Goal: Task Accomplishment & Management: Manage account settings

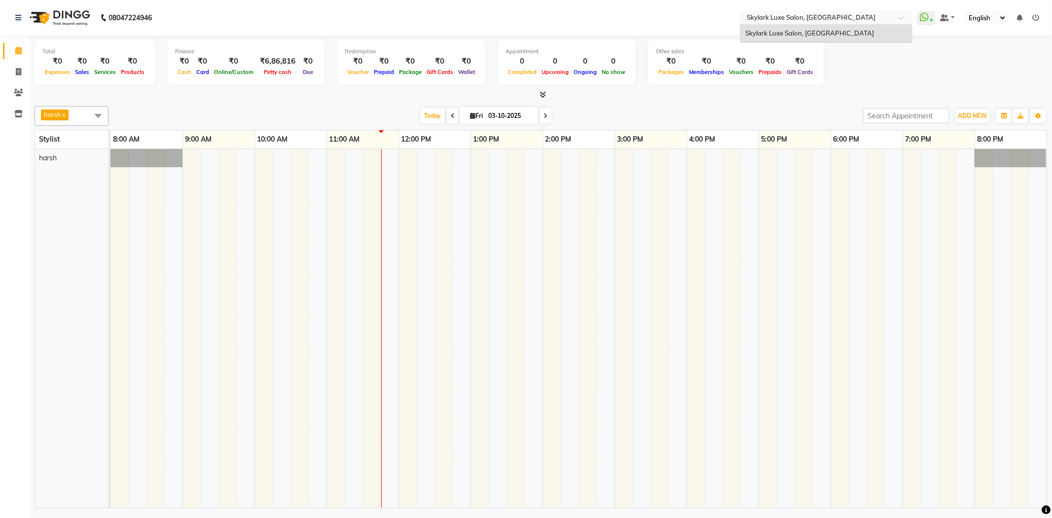
click at [791, 88] on div "Total ₹0 Expenses ₹0 Sales ₹0 Services ₹0 Products Finance ₹0 Cash ₹0 Card ₹0 O…" at bounding box center [541, 68] width 1013 height 65
click at [17, 72] on icon at bounding box center [18, 71] width 5 height 7
select select "8191"
select select "service"
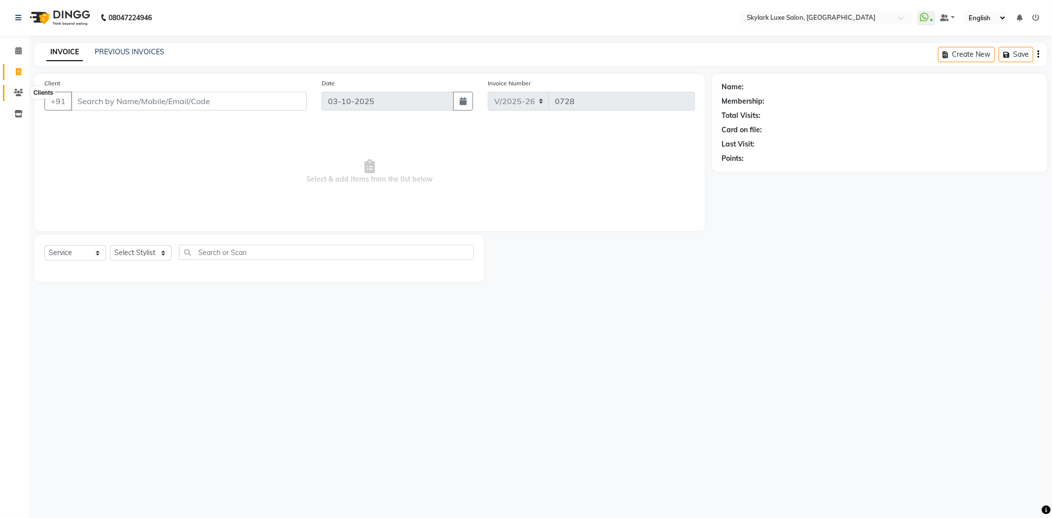
click at [12, 90] on span at bounding box center [18, 92] width 17 height 11
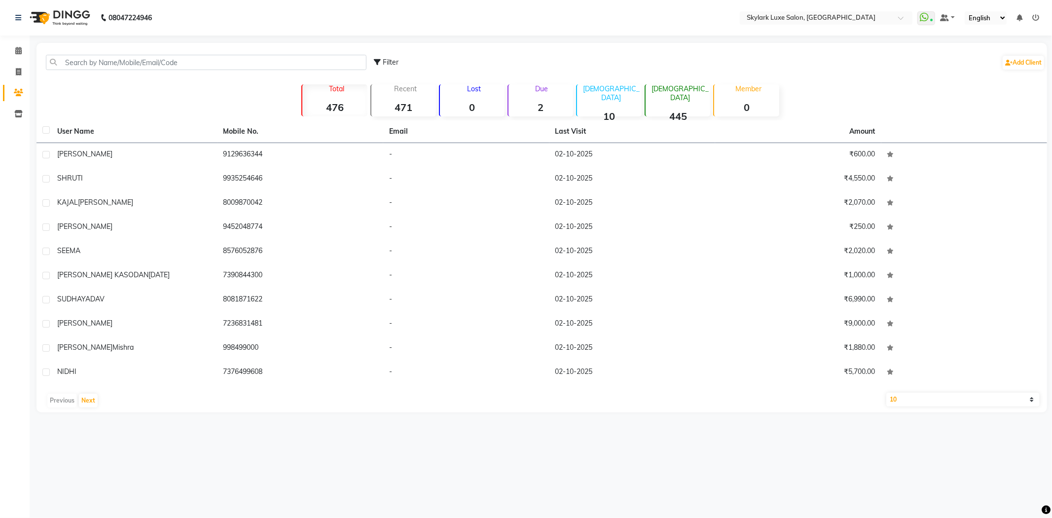
drag, startPoint x: 382, startPoint y: 56, endPoint x: 461, endPoint y: 74, distance: 81.0
click at [382, 56] on div "Filter Add Client" at bounding box center [709, 62] width 671 height 31
click at [380, 60] on icon at bounding box center [377, 62] width 7 height 7
select select "1000000"
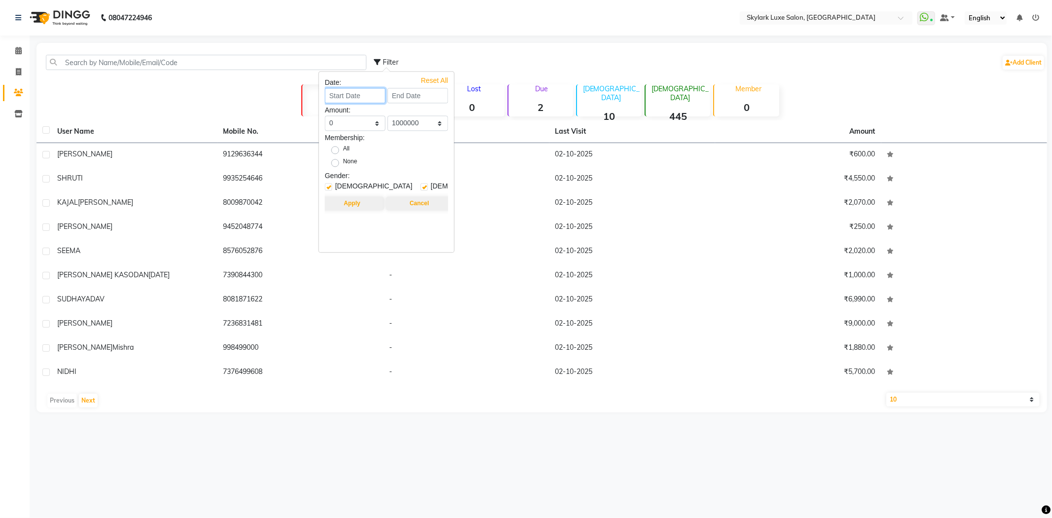
click at [371, 98] on input at bounding box center [355, 95] width 61 height 15
select select "10"
select select "2025"
click at [330, 114] on button "Previous month" at bounding box center [333, 115] width 8 height 16
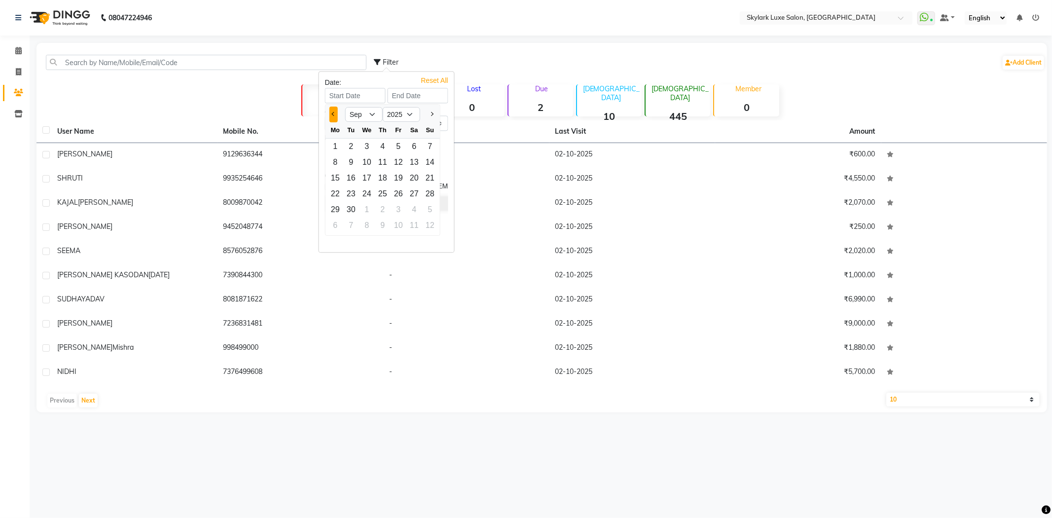
select select "8"
click at [385, 146] on div "31" at bounding box center [383, 147] width 16 height 16
type input "[DATE]"
click at [349, 97] on input "[DATE]" at bounding box center [355, 95] width 61 height 15
select select "7"
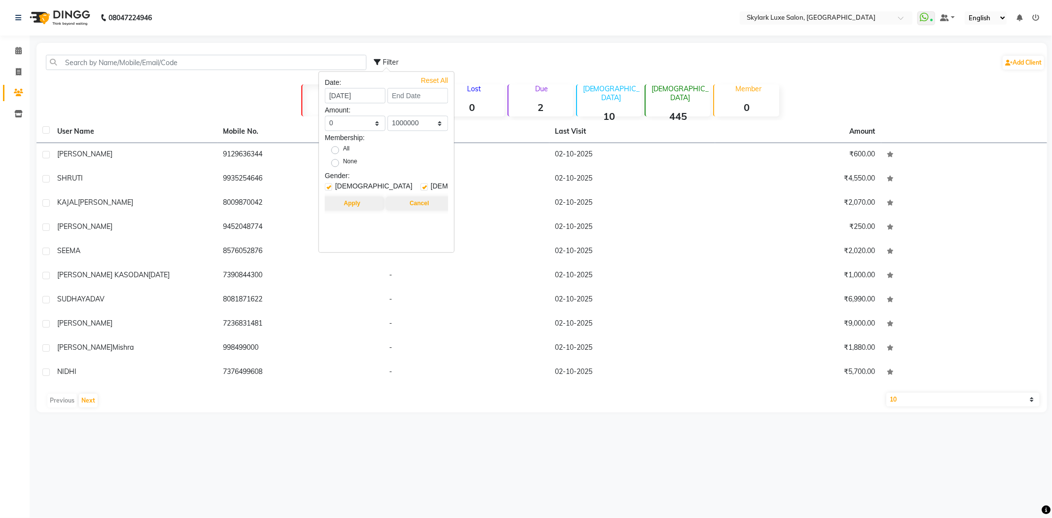
select select "2025"
click at [431, 115] on div at bounding box center [430, 115] width 20 height 16
click at [349, 145] on div "1" at bounding box center [351, 147] width 16 height 16
type input "[DATE]"
click at [342, 124] on select "0 500 1000 1500 2000 3000 4000 5000 10000 100000 1000000" at bounding box center [355, 122] width 61 height 15
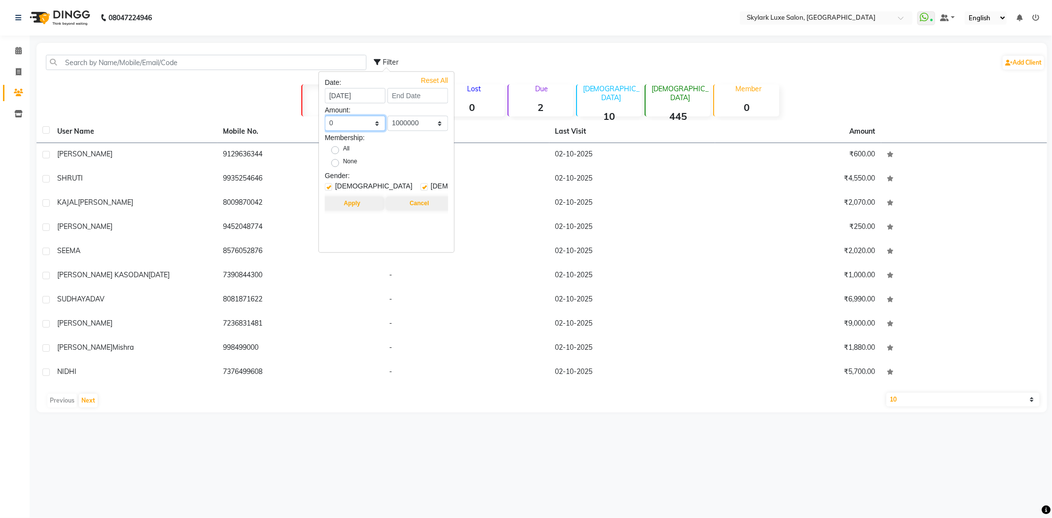
select select "5000"
click at [325, 115] on select "0 500 1000 1500 2000 3000 4000 5000 10000 100000 1000000" at bounding box center [355, 122] width 61 height 15
click at [356, 199] on button "Apply" at bounding box center [352, 203] width 64 height 14
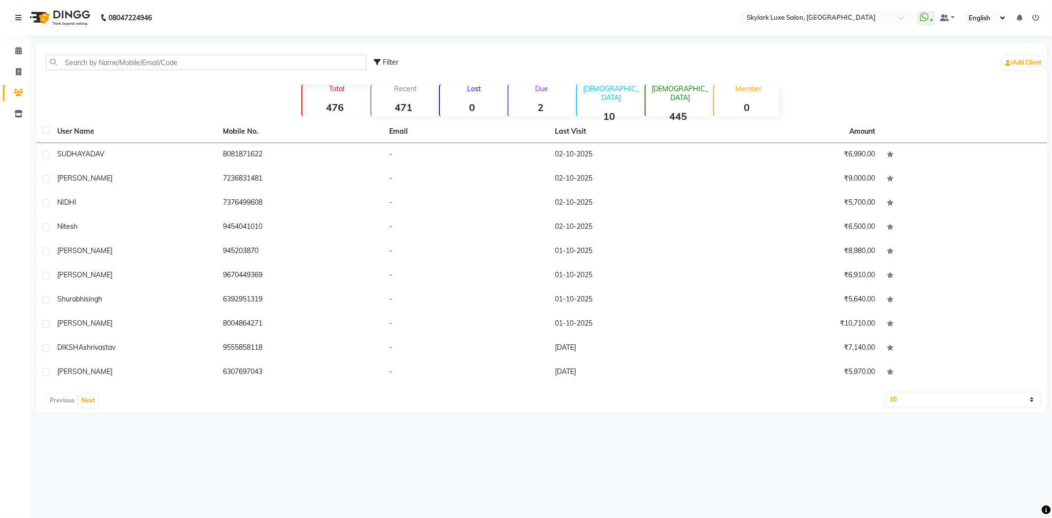
click at [957, 397] on select "10 50 100" at bounding box center [963, 400] width 154 height 14
select select "100"
click at [886, 393] on select "10 50 100" at bounding box center [963, 400] width 154 height 14
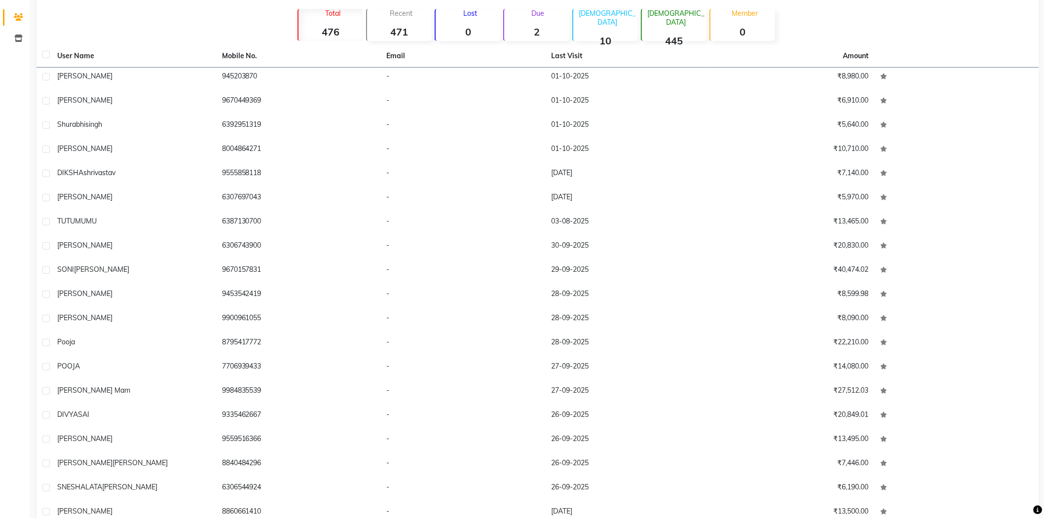
scroll to position [126, 0]
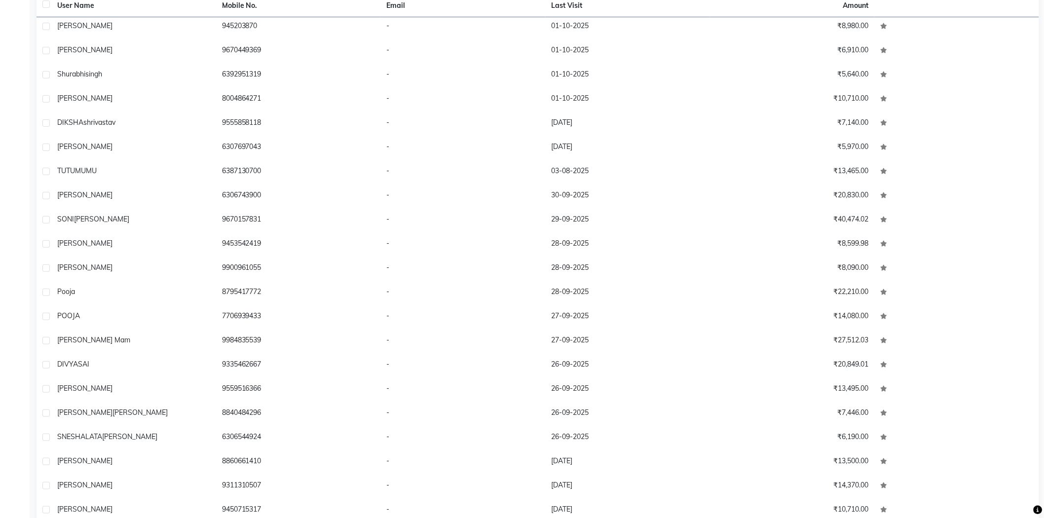
drag, startPoint x: 472, startPoint y: 226, endPoint x: 0, endPoint y: -48, distance: 545.2
click at [0, 0] on html "08047224946 Select Location × Skylark Luxe Salon, R S Mall WhatsApp Status ✕ St…" at bounding box center [522, 133] width 1044 height 518
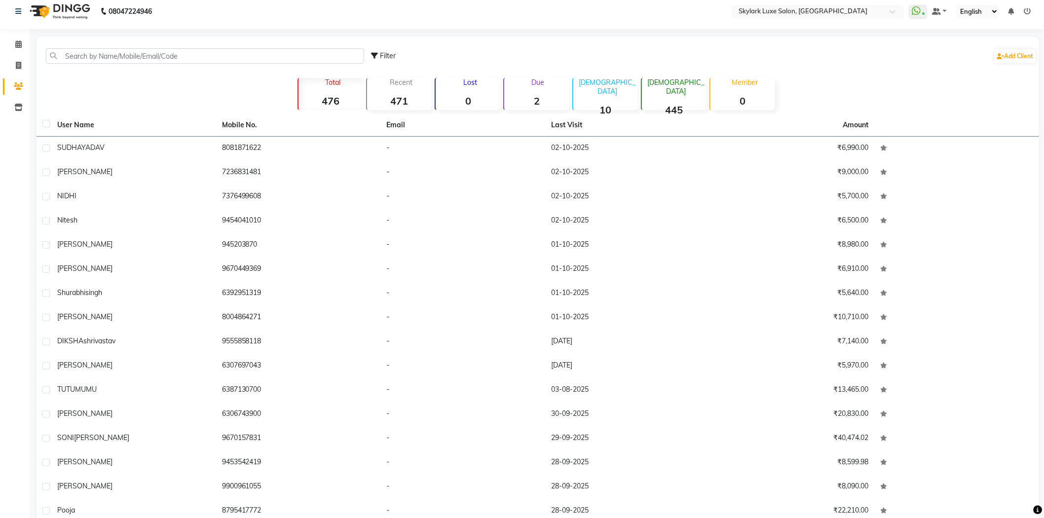
scroll to position [0, 0]
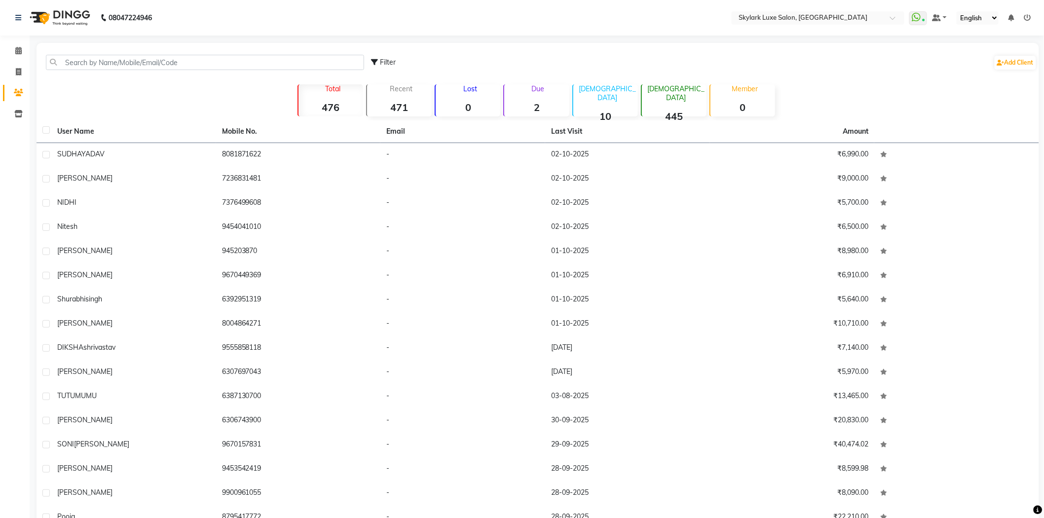
click at [911, 101] on div "Filter Add Client Total 476 Recent 471 Lost 0 Due 2 [DEMOGRAPHIC_DATA] 10 [DEMO…" at bounding box center [537, 366] width 1002 height 646
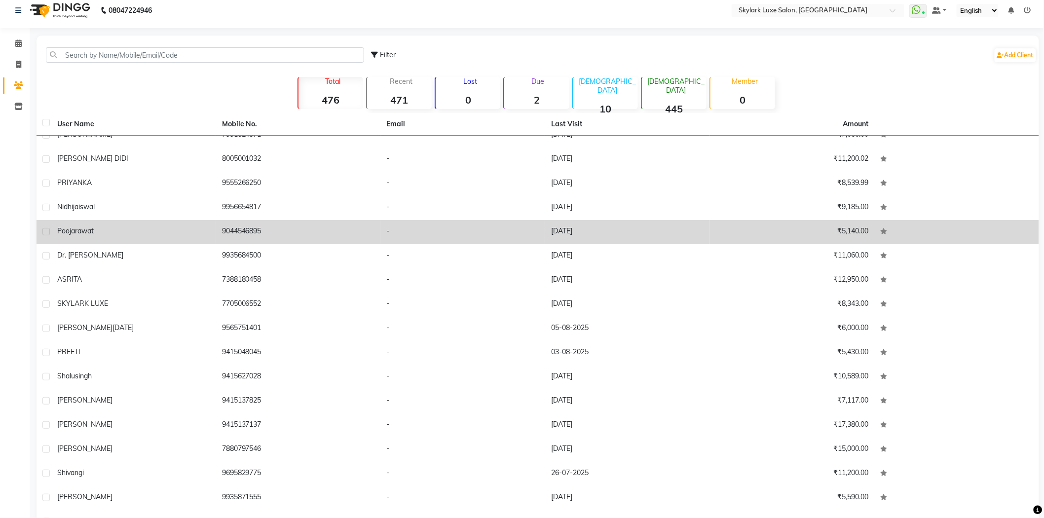
scroll to position [185, 0]
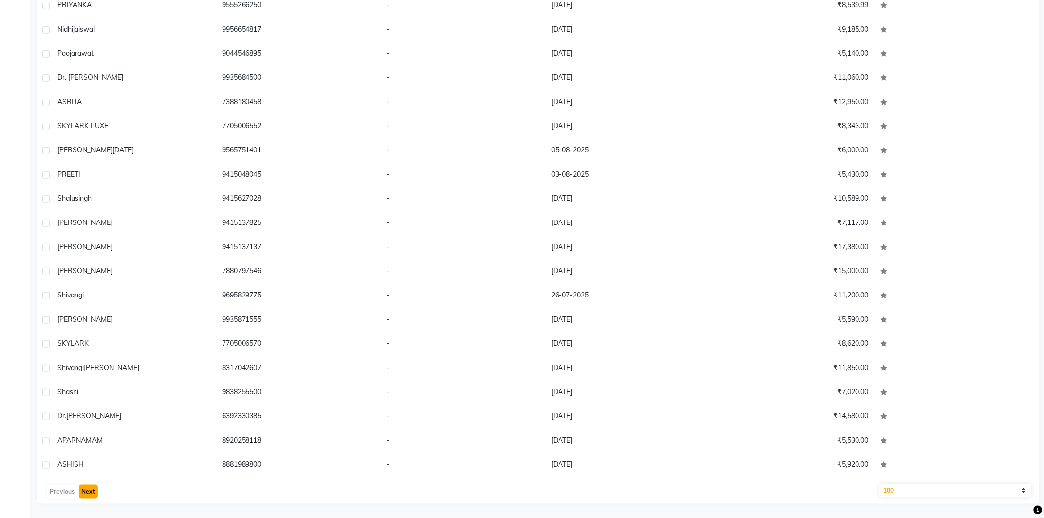
click at [95, 487] on button "Next" at bounding box center [88, 492] width 19 height 14
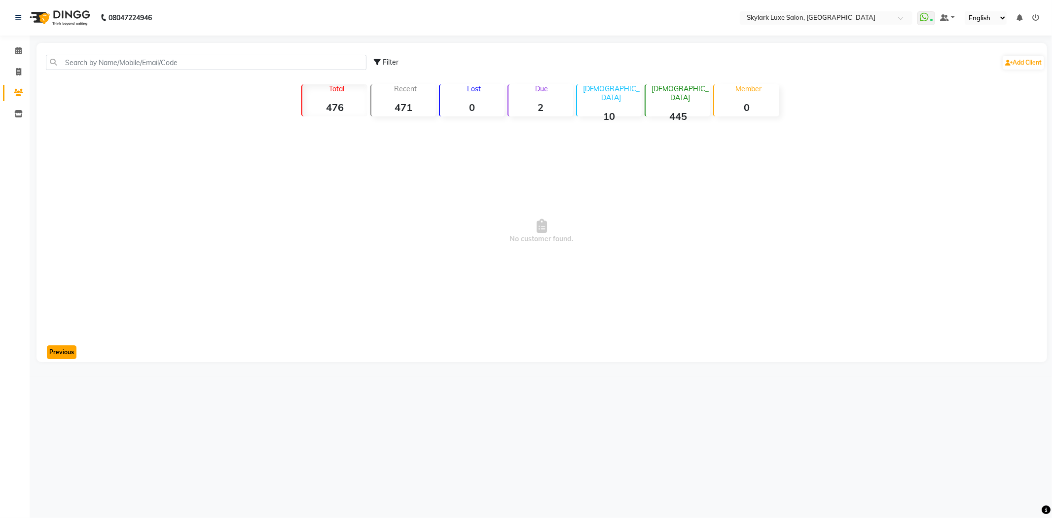
click at [66, 349] on button "Previous" at bounding box center [62, 352] width 30 height 14
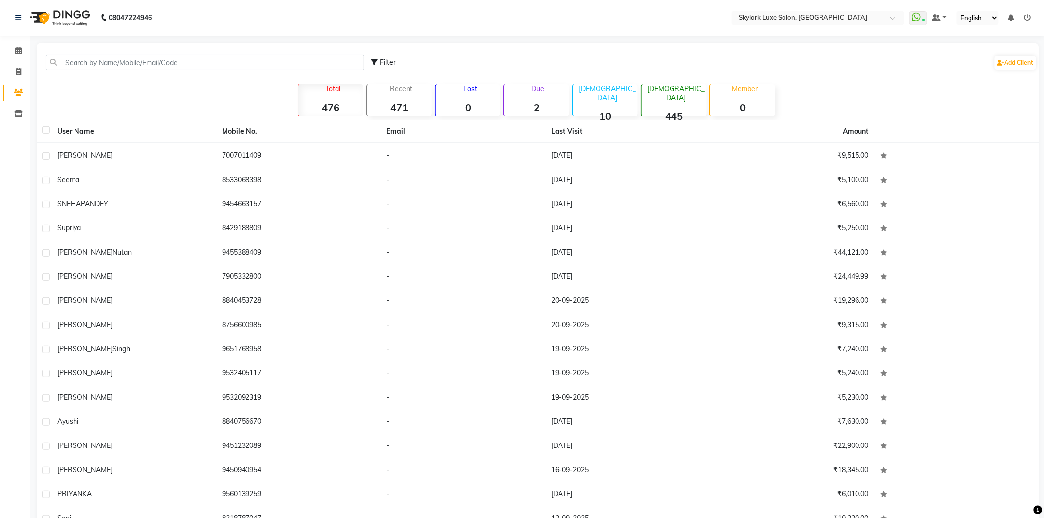
scroll to position [931, 0]
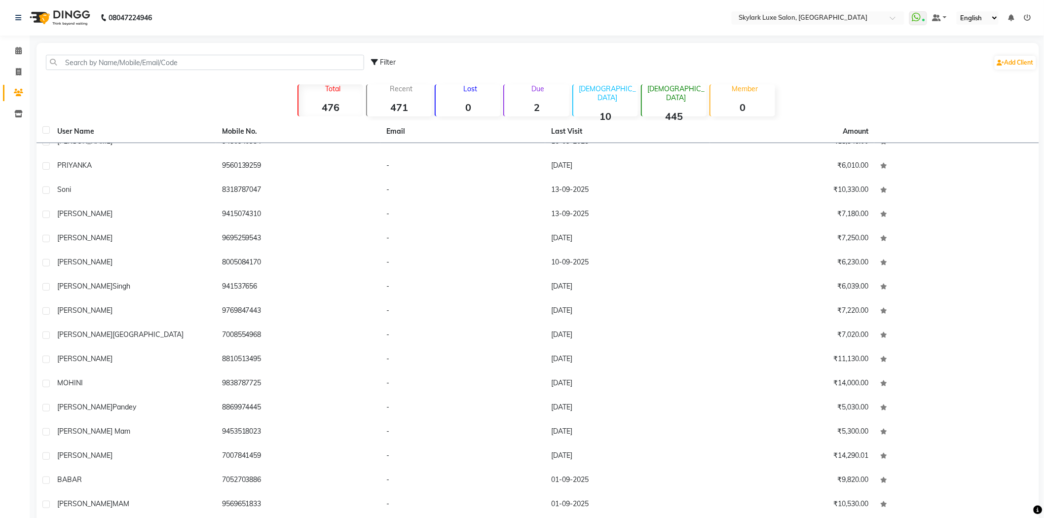
click at [391, 62] on span "Filter" at bounding box center [388, 62] width 16 height 9
select select "5000"
select select "1000000"
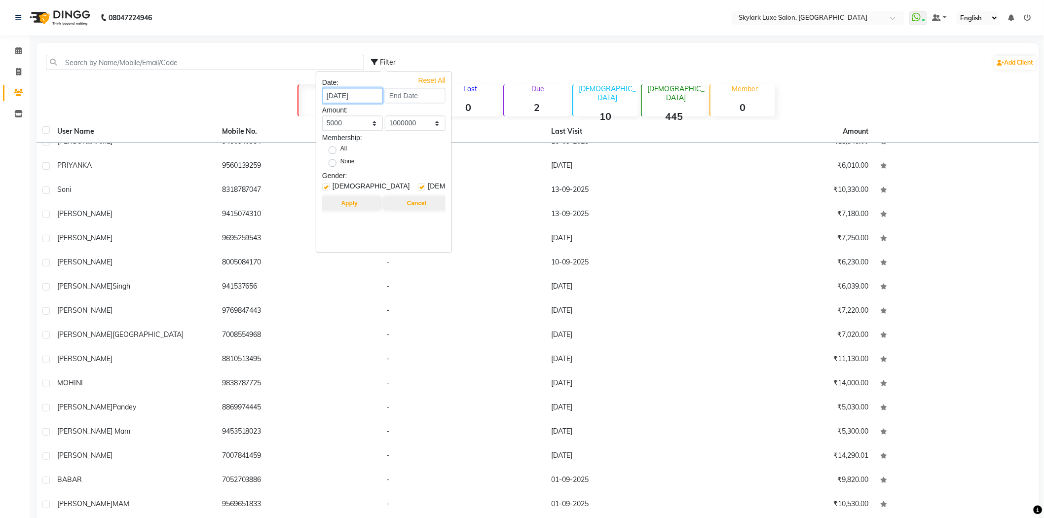
click at [336, 97] on input "[DATE]" at bounding box center [352, 95] width 61 height 15
select select "7"
select select "2025"
click at [351, 116] on select "Jan Feb Mar Apr May Jun [DATE]" at bounding box center [360, 114] width 37 height 15
click at [342, 107] on select "Jan Feb Mar Apr May Jun [DATE]" at bounding box center [360, 114] width 37 height 15
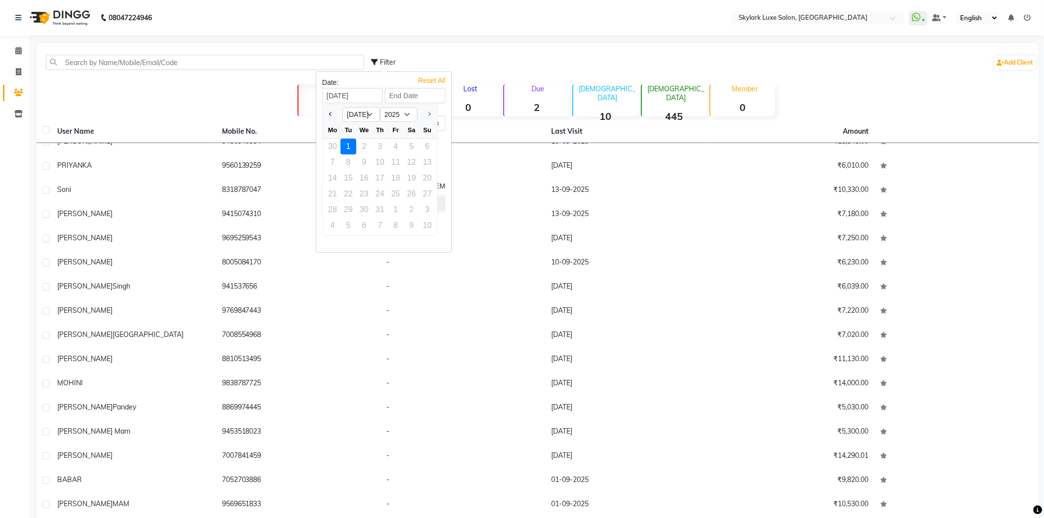
click at [343, 150] on div "1" at bounding box center [348, 147] width 16 height 16
click at [334, 127] on select "0 500 1000 1500 2000 3000 4000 5000 10000 100000 1000000" at bounding box center [352, 122] width 61 height 15
select select "0"
click at [322, 115] on select "0 500 1000 1500 2000 3000 4000 5000 10000 100000 1000000" at bounding box center [352, 122] width 61 height 15
click at [358, 204] on button "Apply" at bounding box center [350, 203] width 64 height 14
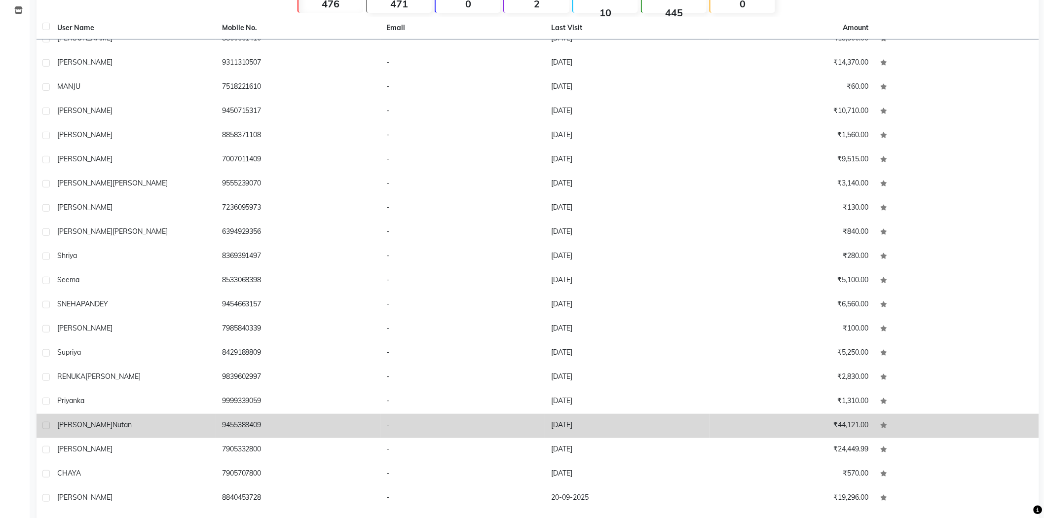
scroll to position [185, 0]
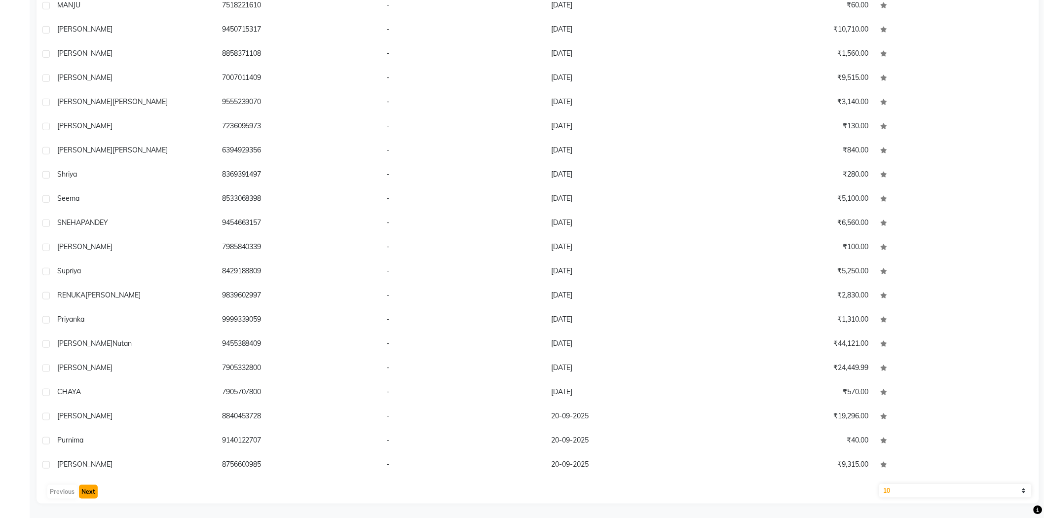
click at [94, 488] on button "Next" at bounding box center [88, 492] width 19 height 14
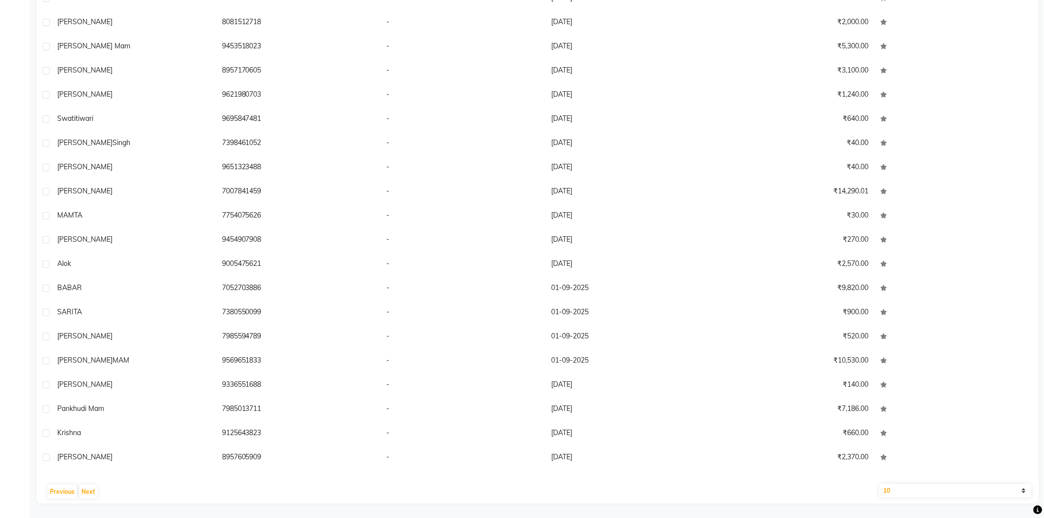
click at [880, 492] on select "10 50 100" at bounding box center [955, 491] width 152 height 14
select select "100"
click at [879, 484] on select "10 50 100" at bounding box center [955, 491] width 152 height 14
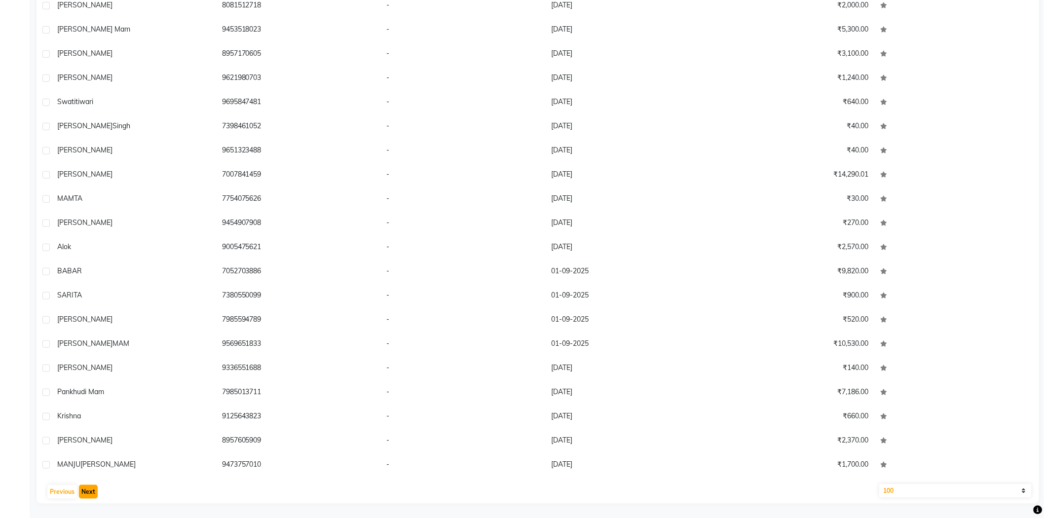
click at [94, 495] on button "Next" at bounding box center [88, 492] width 19 height 14
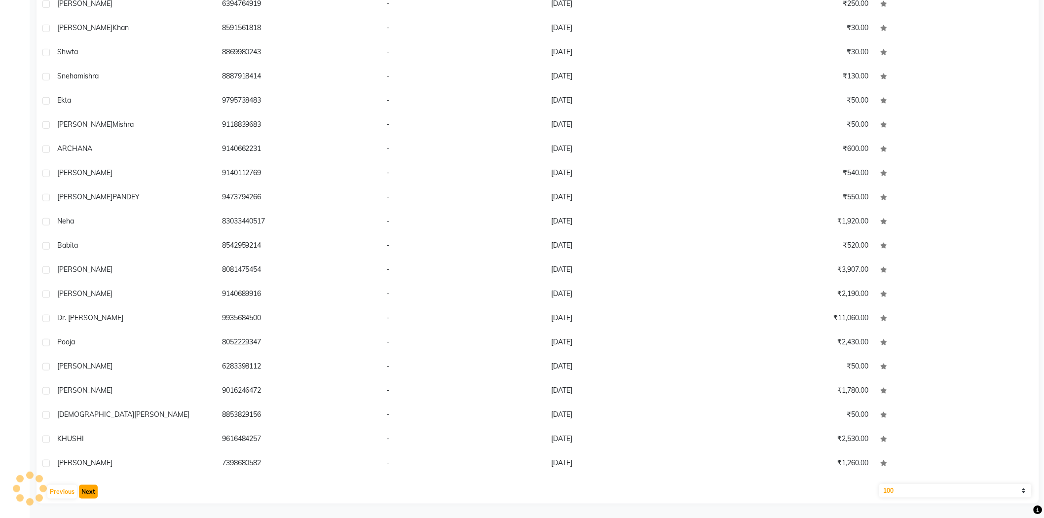
scroll to position [1897, 0]
click at [94, 495] on button "Next" at bounding box center [88, 492] width 19 height 14
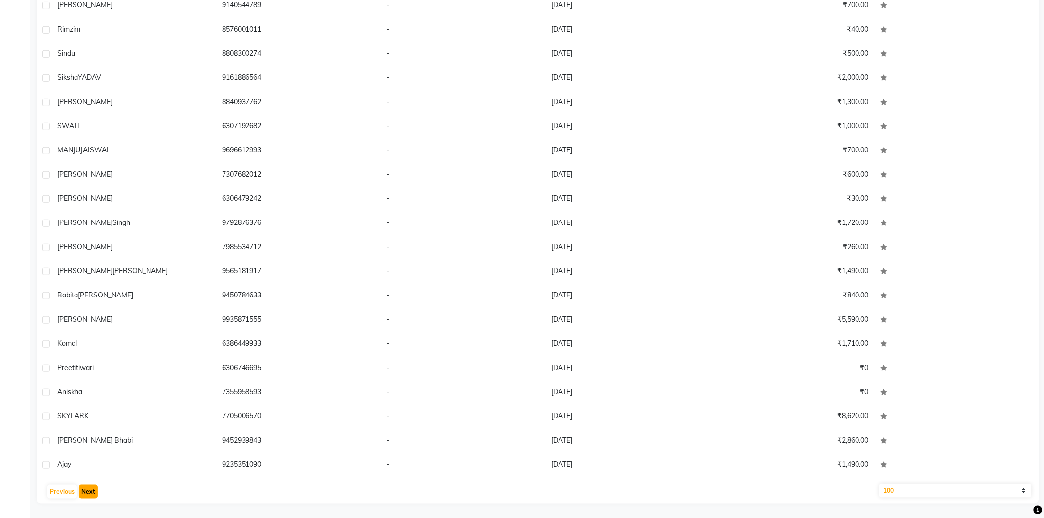
click at [94, 495] on button "Next" at bounding box center [88, 492] width 19 height 14
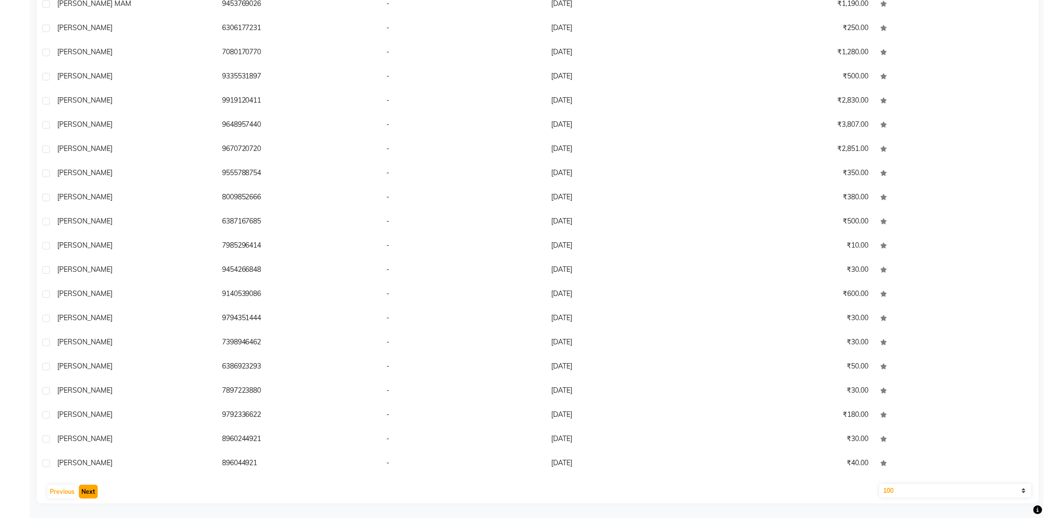
click at [94, 495] on button "Next" at bounding box center [88, 492] width 19 height 14
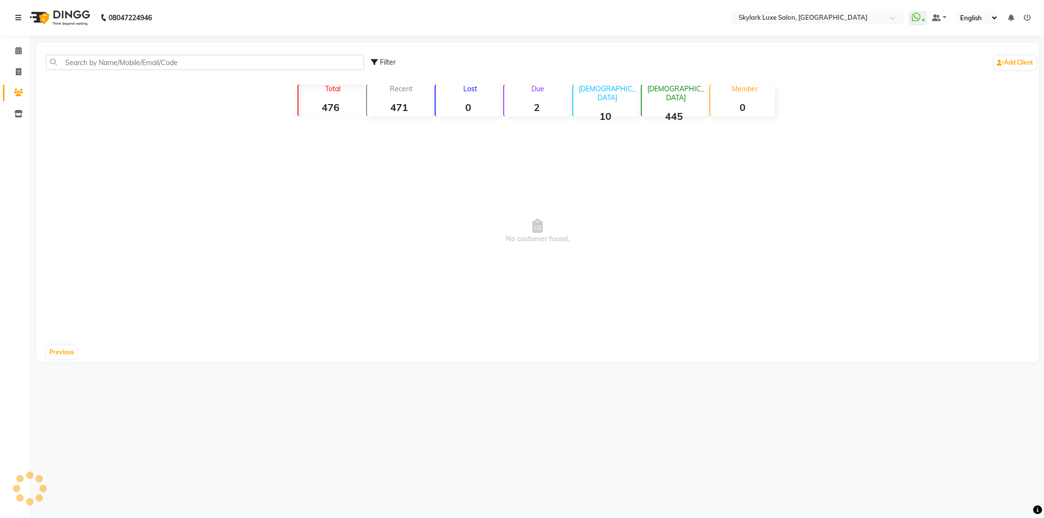
scroll to position [0, 0]
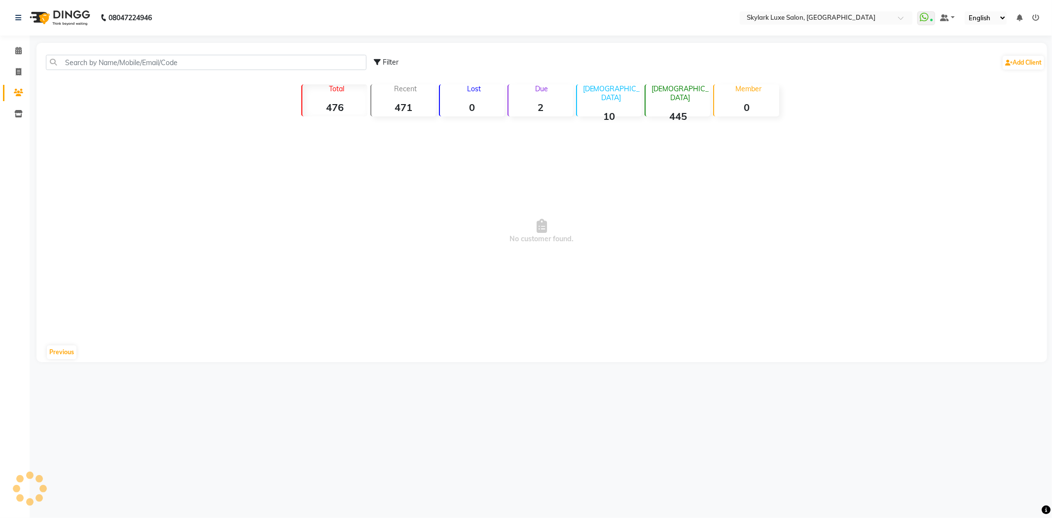
click at [94, 495] on div "08047224946 Select Location × Skylark Luxe Salon, R S Mall WhatsApp Status ✕ St…" at bounding box center [526, 259] width 1052 height 518
click at [52, 354] on button "Previous" at bounding box center [62, 352] width 30 height 14
click at [61, 356] on button "Previous" at bounding box center [62, 352] width 30 height 14
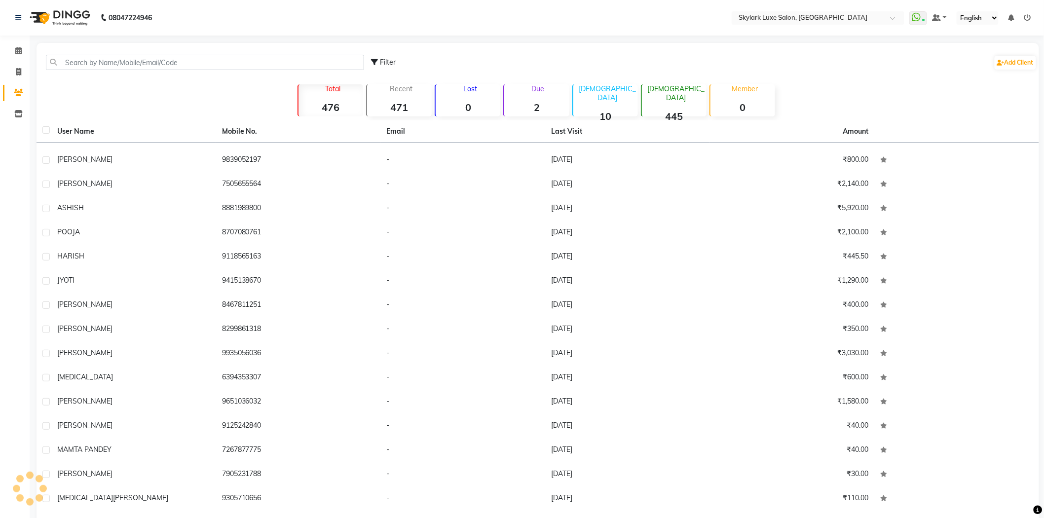
scroll to position [931, 0]
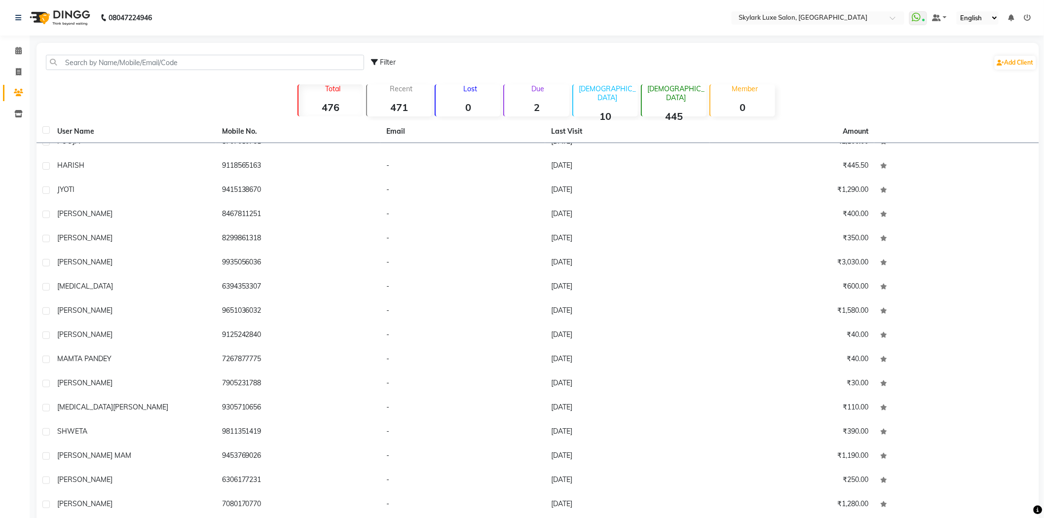
click at [676, 43] on div "Filter Add Client Total 476 Recent 471 Lost 0 Due 2 [DEMOGRAPHIC_DATA] 10 [DEMO…" at bounding box center [537, 366] width 1002 height 646
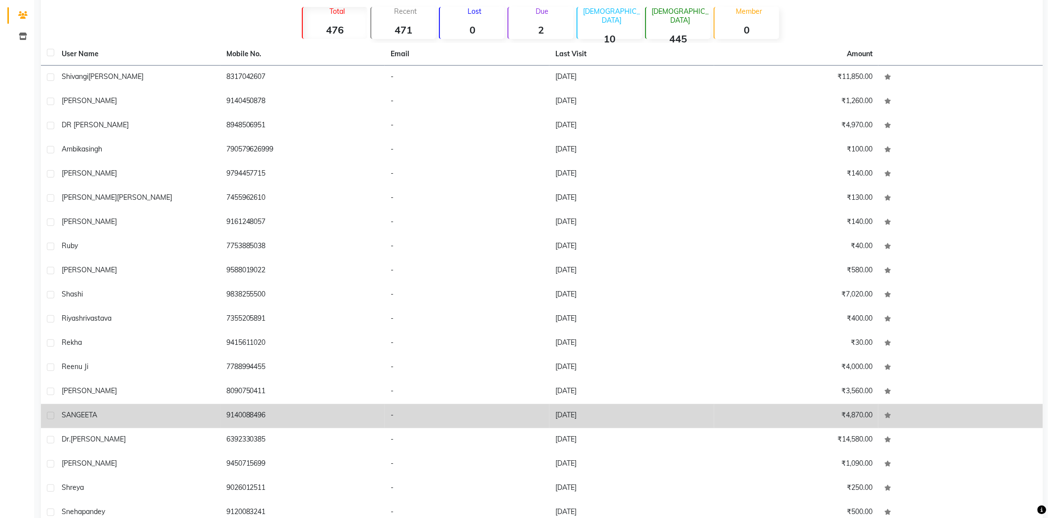
scroll to position [0, 0]
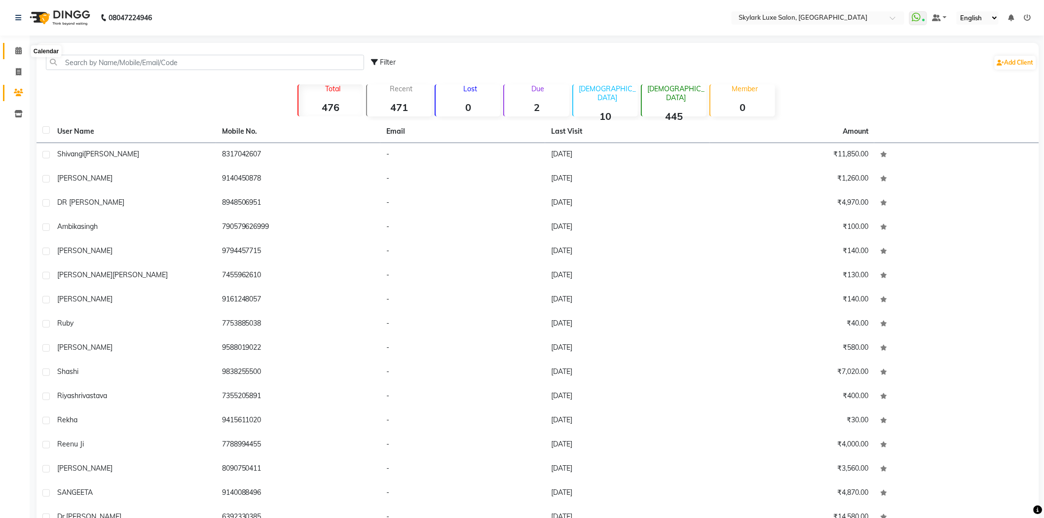
click at [20, 50] on icon at bounding box center [18, 50] width 6 height 7
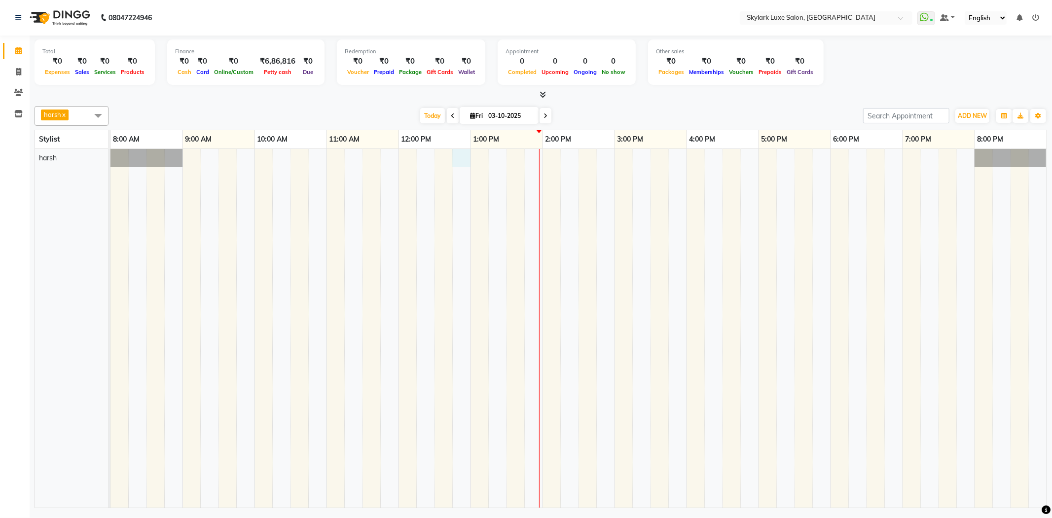
click at [461, 161] on div at bounding box center [578, 328] width 936 height 359
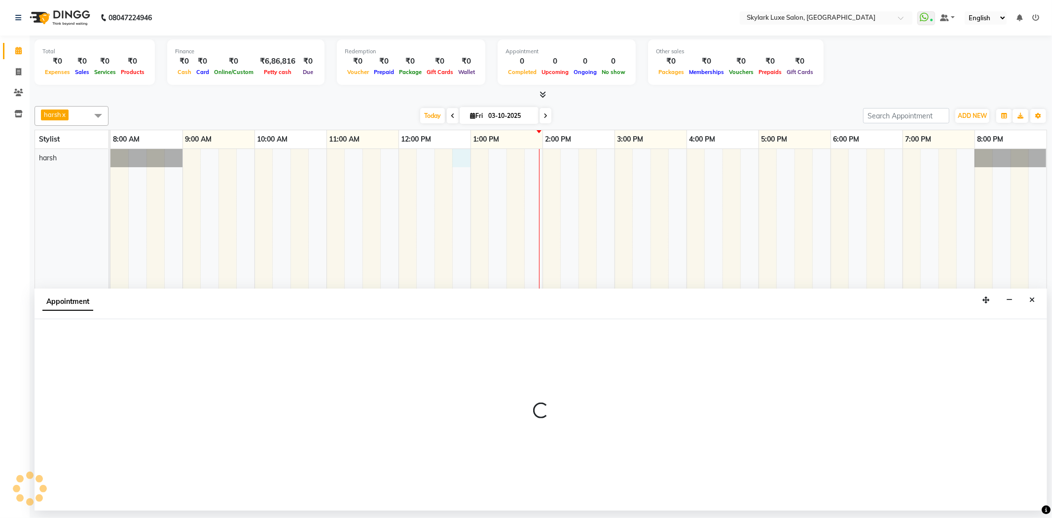
select select "92719"
select select "765"
select select "tentative"
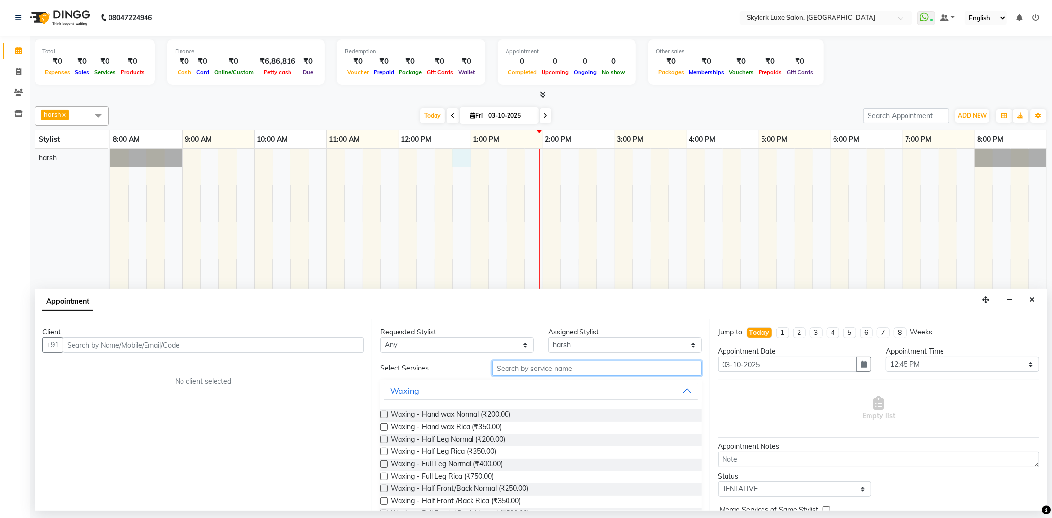
click at [536, 365] on input "text" at bounding box center [596, 368] width 209 height 15
click at [584, 365] on input "text" at bounding box center [596, 368] width 209 height 15
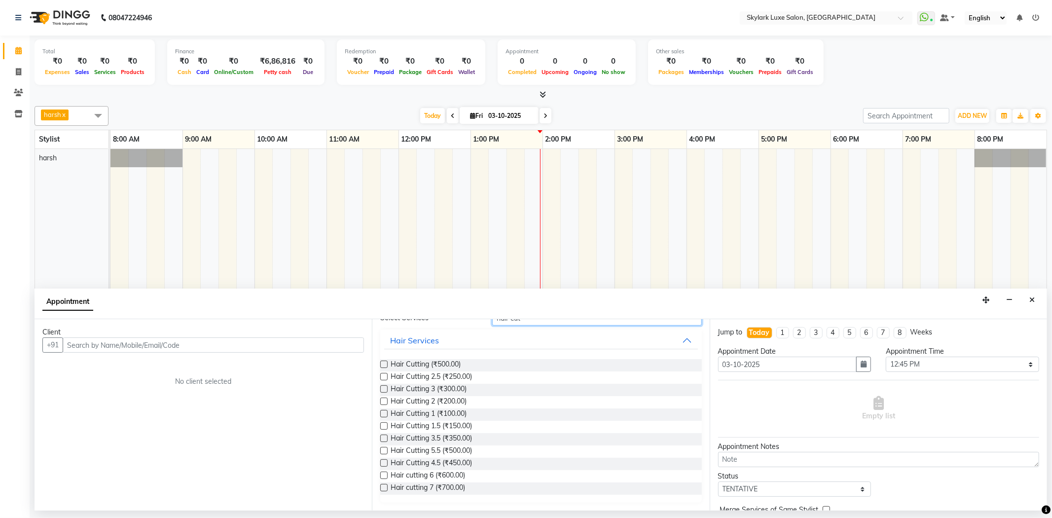
type input "hair cut"
click at [383, 473] on label at bounding box center [383, 475] width 7 height 7
click at [383, 473] on input "checkbox" at bounding box center [383, 476] width 6 height 6
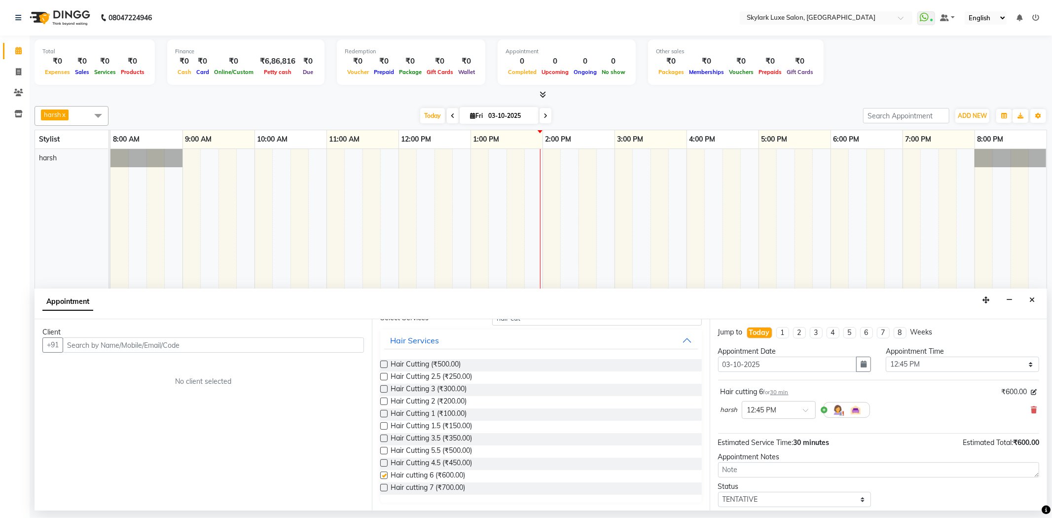
checkbox input "false"
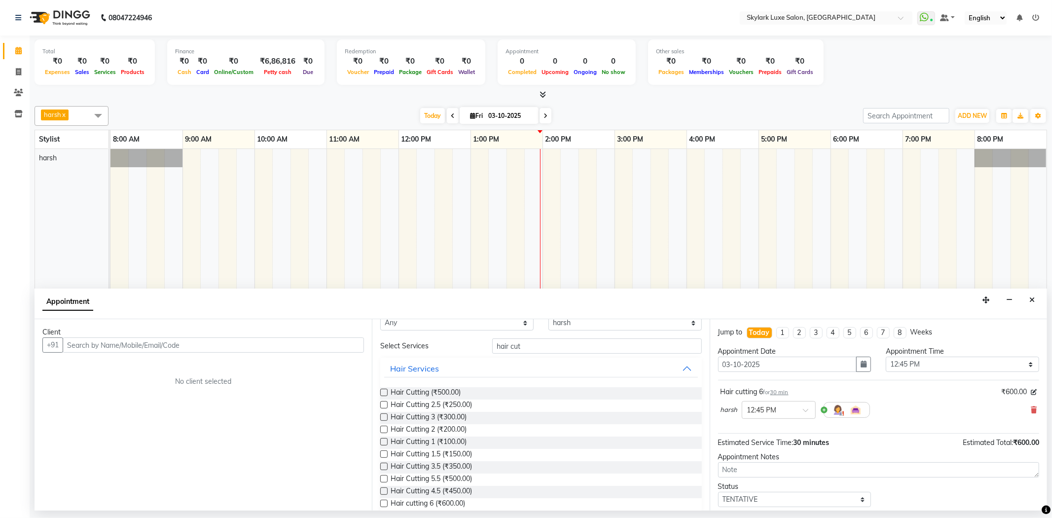
scroll to position [0, 0]
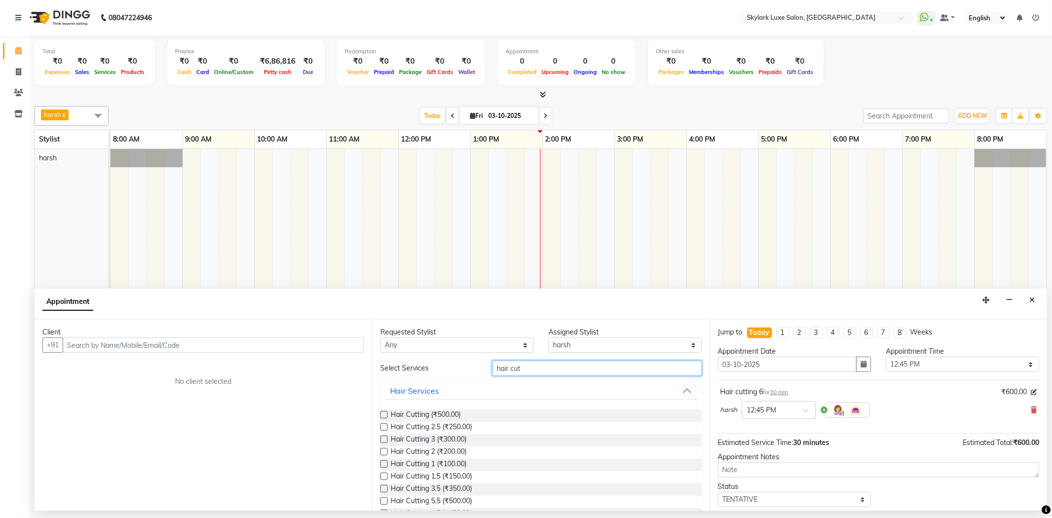
drag, startPoint x: 544, startPoint y: 366, endPoint x: 471, endPoint y: 372, distance: 73.7
click at [471, 372] on div "Select Services hair cut" at bounding box center [541, 368] width 336 height 15
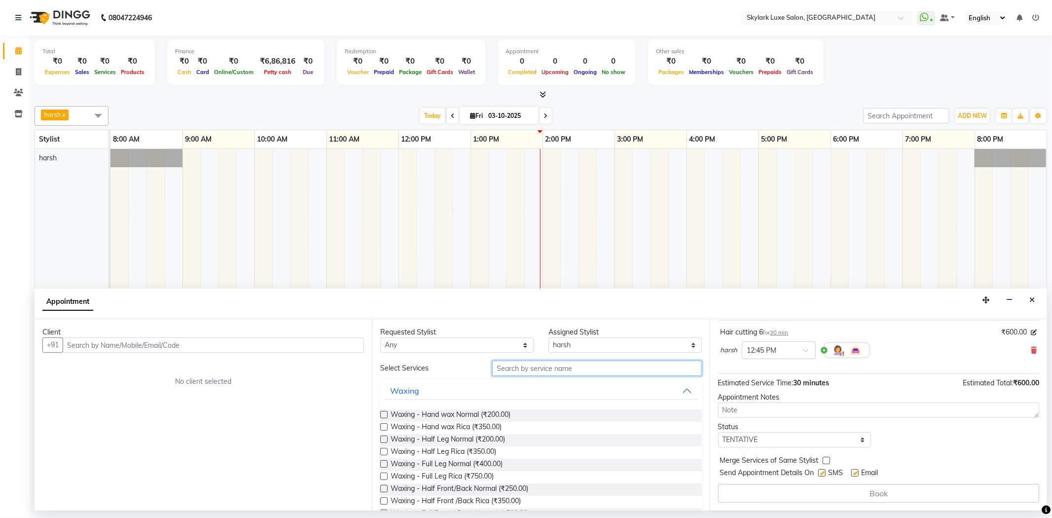
scroll to position [60, 0]
drag, startPoint x: 796, startPoint y: 436, endPoint x: 789, endPoint y: 446, distance: 12.0
click at [796, 436] on select "Select TENTATIVE CONFIRM CHECK-IN UPCOMING" at bounding box center [794, 439] width 153 height 15
select select "check-in"
click at [718, 432] on select "Select TENTATIVE CONFIRM CHECK-IN UPCOMING" at bounding box center [794, 439] width 153 height 15
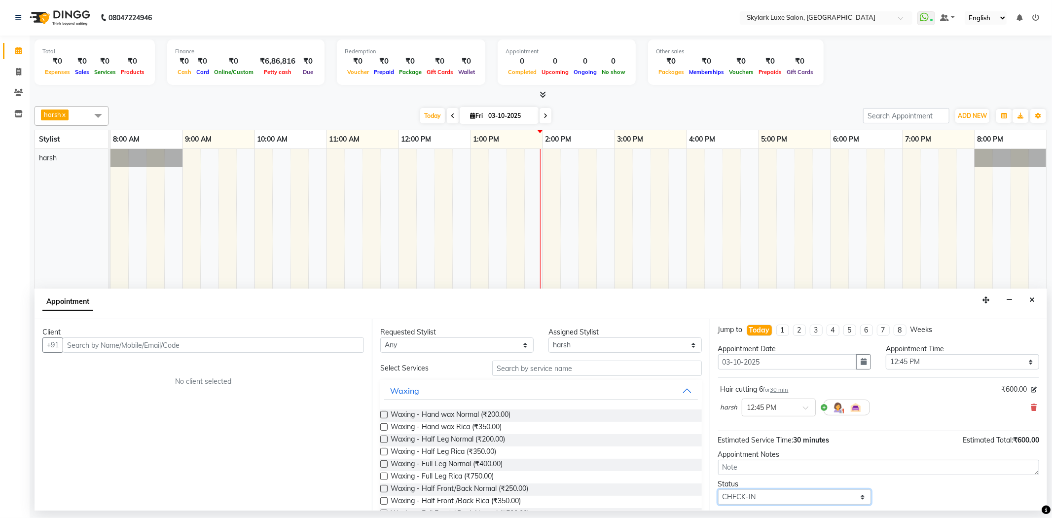
scroll to position [0, 0]
click at [166, 342] on input "text" at bounding box center [213, 344] width 301 height 15
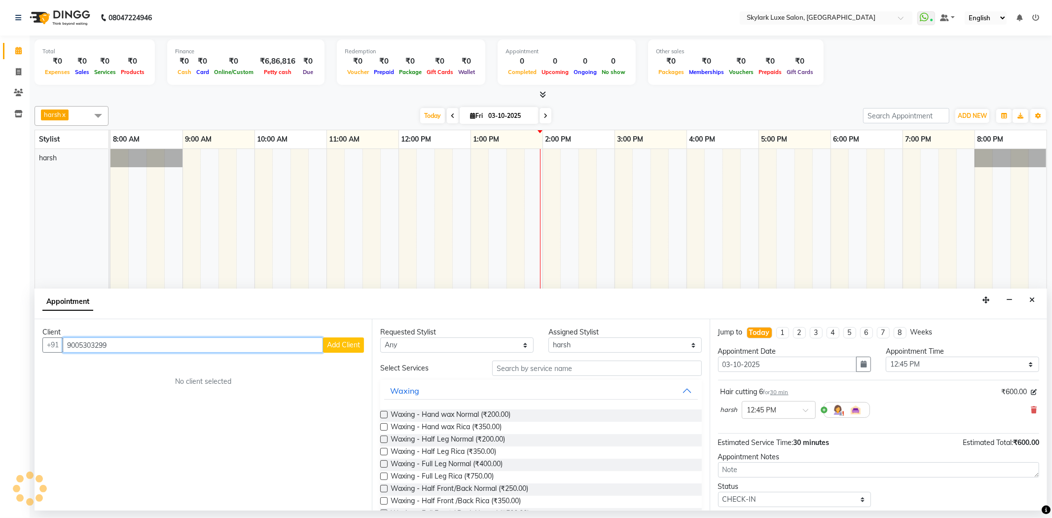
type input "9005303299"
click at [340, 342] on span "Add Client" at bounding box center [343, 344] width 33 height 9
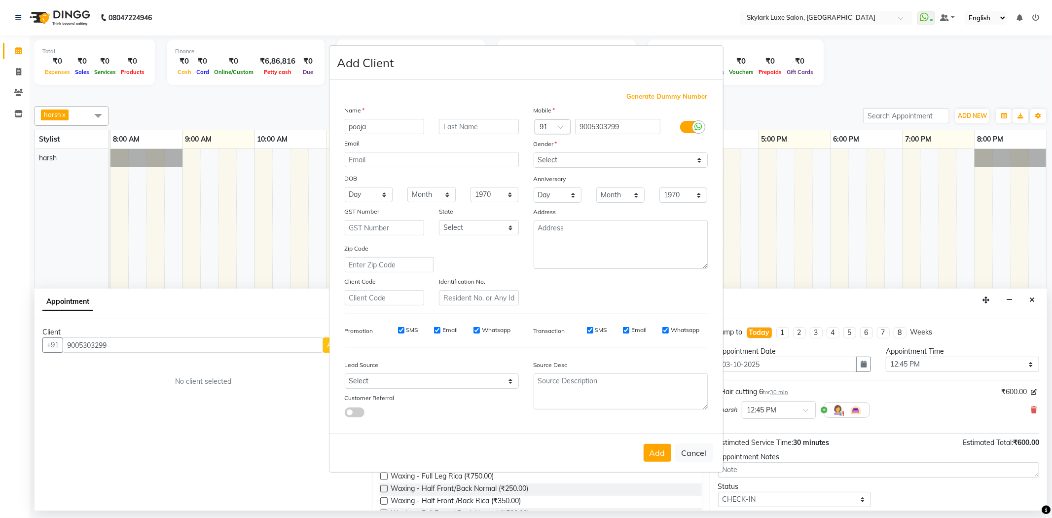
click at [352, 127] on input "pooja" at bounding box center [385, 126] width 80 height 15
type input "Pooja"
click at [562, 163] on select "Select [DEMOGRAPHIC_DATA] [DEMOGRAPHIC_DATA] Other Prefer Not To Say" at bounding box center [621, 159] width 174 height 15
select select "[DEMOGRAPHIC_DATA]"
click at [534, 152] on select "Select [DEMOGRAPHIC_DATA] [DEMOGRAPHIC_DATA] Other Prefer Not To Say" at bounding box center [621, 159] width 174 height 15
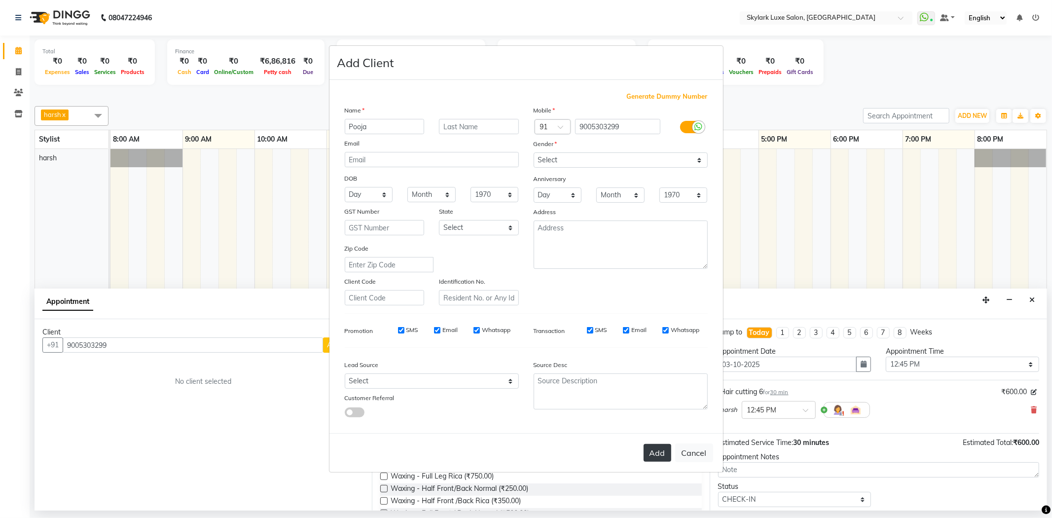
click at [652, 452] on button "Add" at bounding box center [658, 453] width 28 height 18
select select
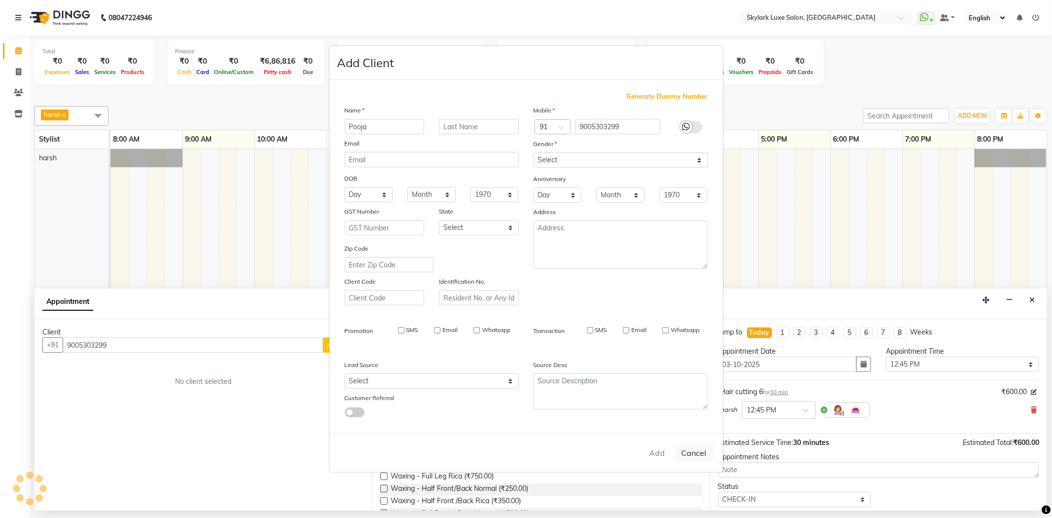
select select
checkbox input "false"
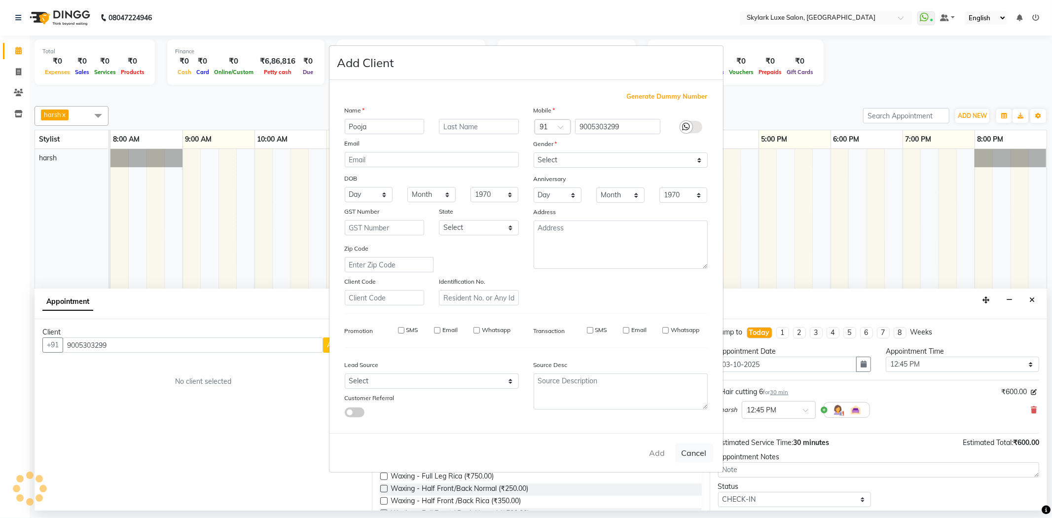
checkbox input "false"
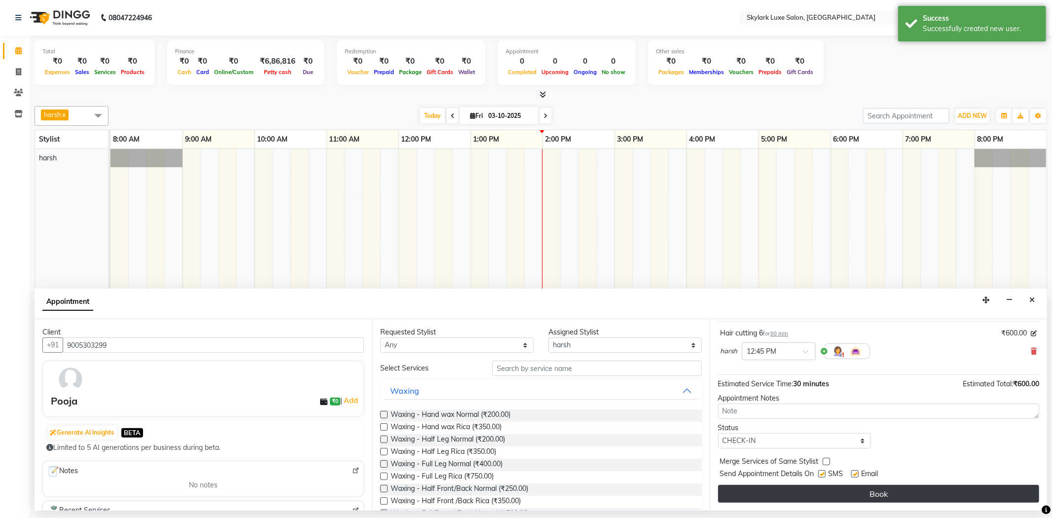
click at [809, 489] on button "Book" at bounding box center [878, 494] width 321 height 18
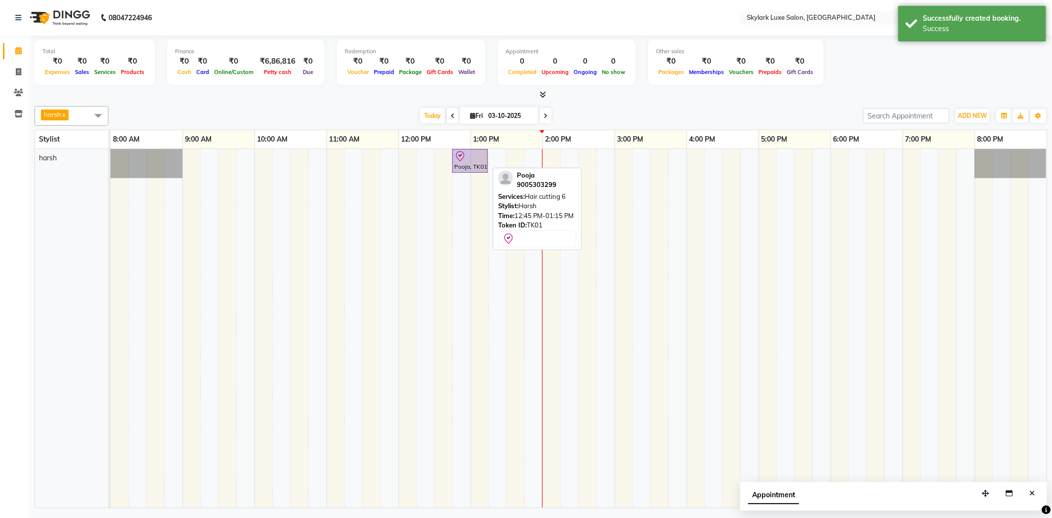
click at [465, 155] on icon at bounding box center [460, 156] width 12 height 12
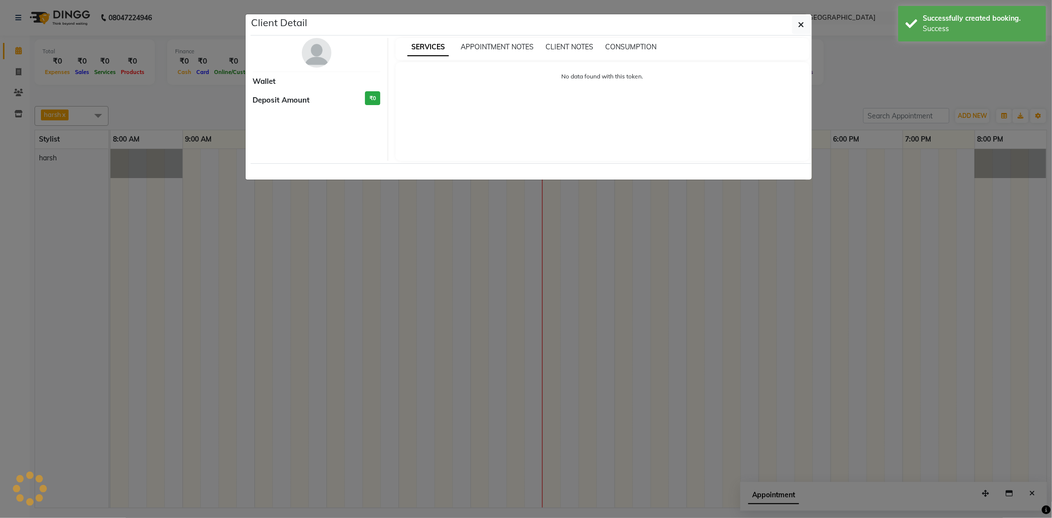
select select "8"
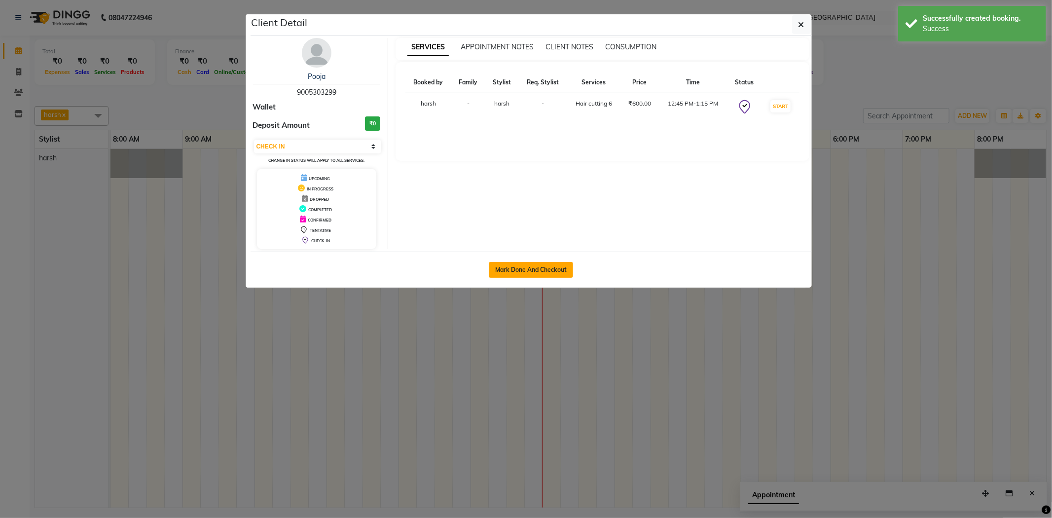
click at [531, 270] on button "Mark Done And Checkout" at bounding box center [531, 270] width 84 height 16
select select "service"
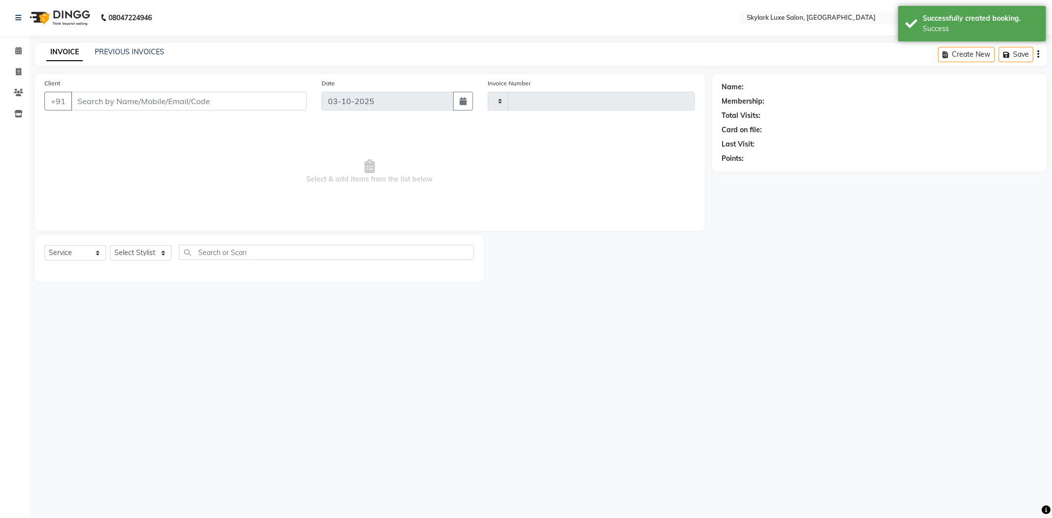
type input "0728"
select select "8191"
type input "9005303299"
select select "92719"
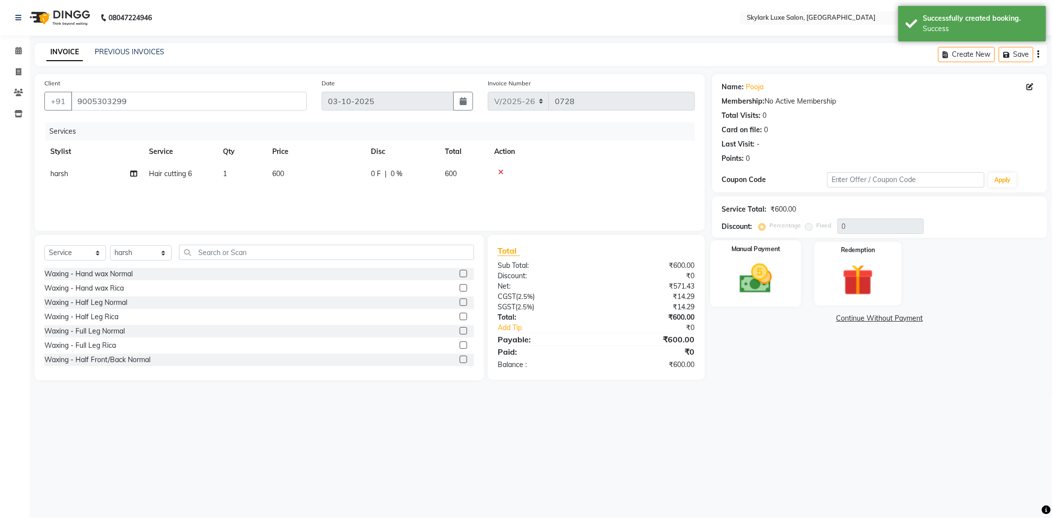
click at [754, 258] on div "Manual Payment" at bounding box center [755, 273] width 91 height 66
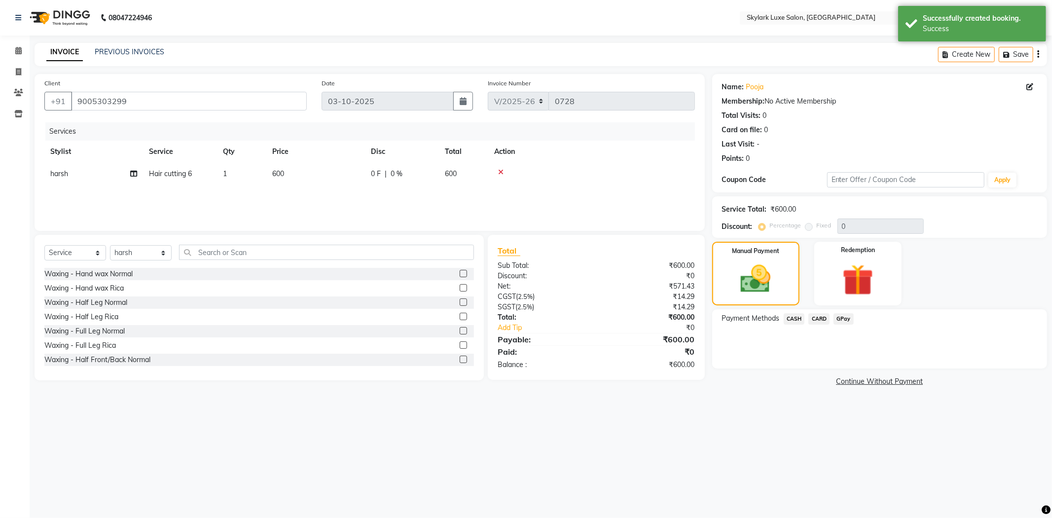
click at [841, 319] on span "GPay" at bounding box center [844, 318] width 20 height 11
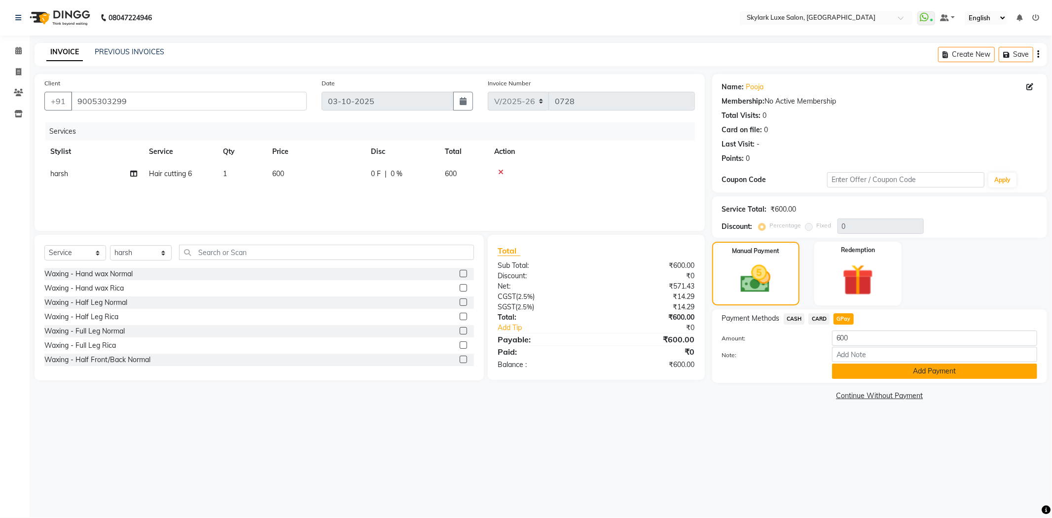
click at [856, 370] on button "Add Payment" at bounding box center [934, 370] width 205 height 15
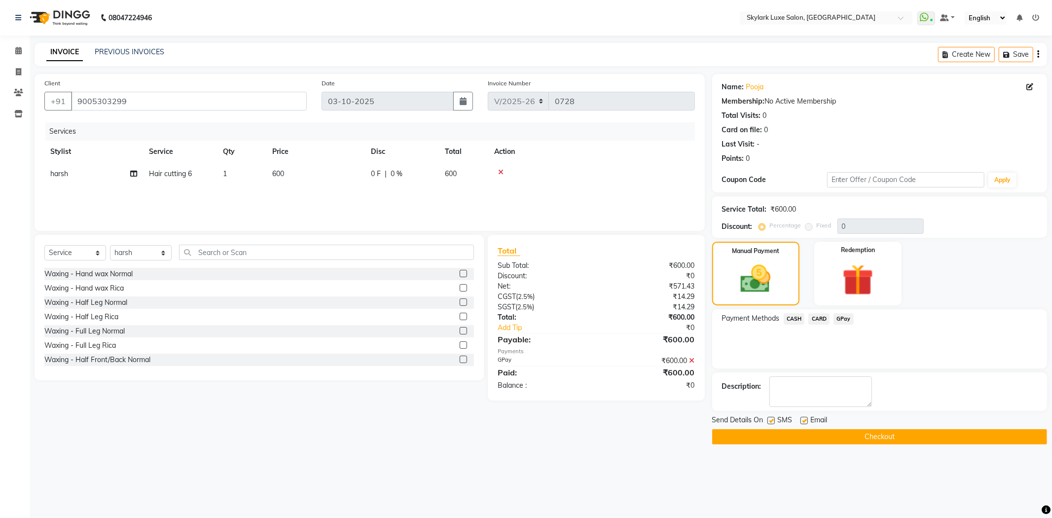
click at [790, 438] on button "Checkout" at bounding box center [879, 436] width 335 height 15
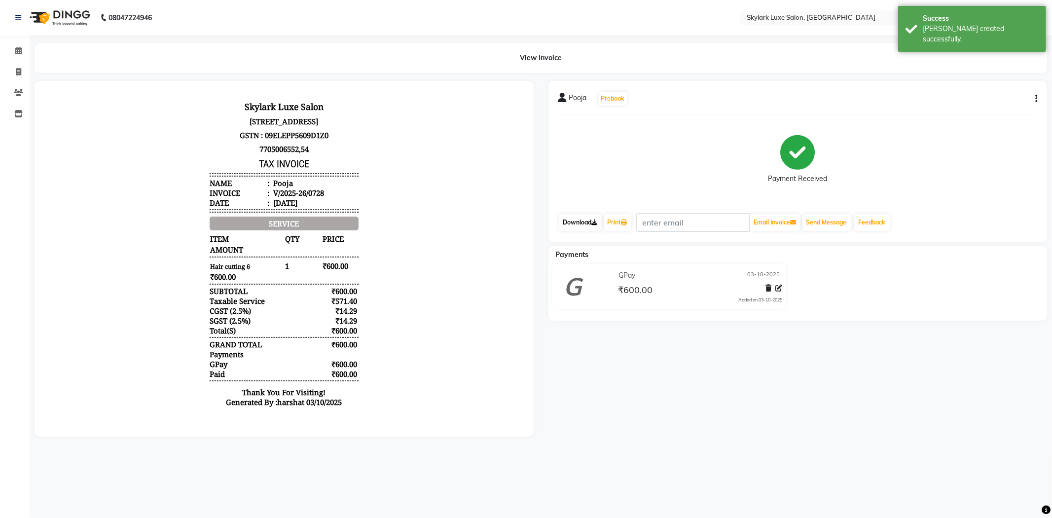
click at [602, 218] on link "Download" at bounding box center [580, 222] width 42 height 17
click at [620, 218] on link "Print" at bounding box center [618, 222] width 28 height 17
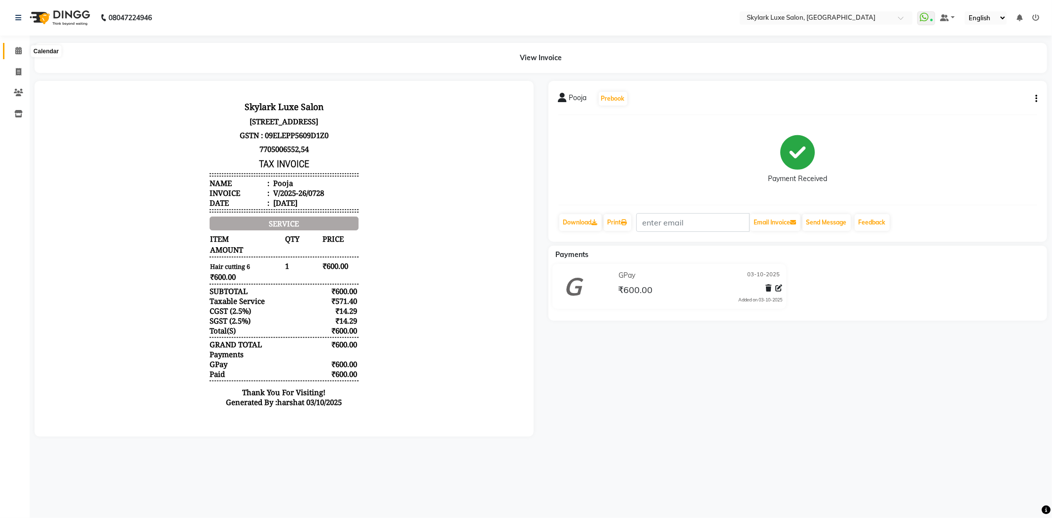
click at [21, 48] on span at bounding box center [18, 50] width 17 height 11
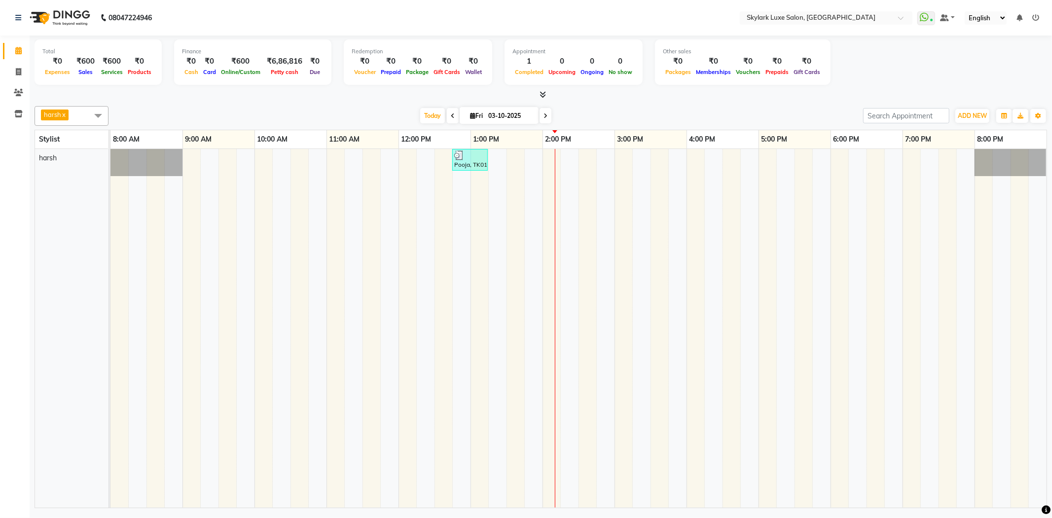
click at [1034, 22] on li at bounding box center [1035, 18] width 7 height 10
click at [1036, 13] on link at bounding box center [1035, 17] width 7 height 9
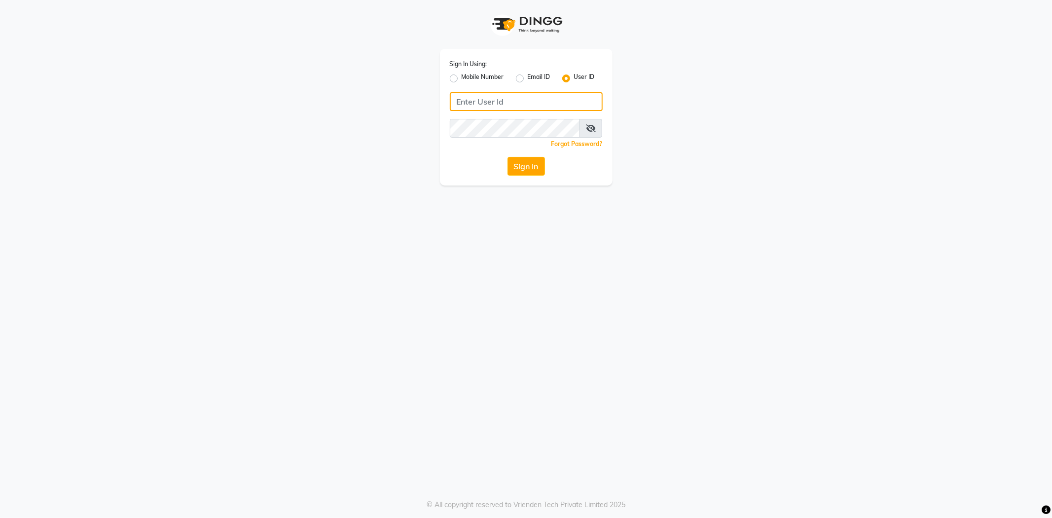
click at [521, 102] on input "Username" at bounding box center [526, 101] width 153 height 19
type input "skylark"
click at [523, 163] on button "Sign In" at bounding box center [526, 166] width 37 height 19
